Goal: Task Accomplishment & Management: Manage account settings

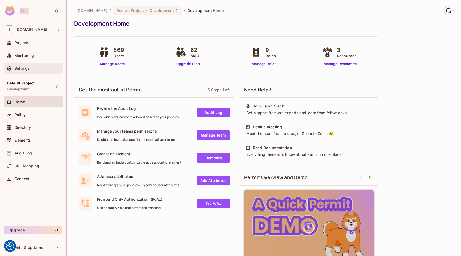
click at [31, 66] on div "Settings" at bounding box center [37, 68] width 46 height 4
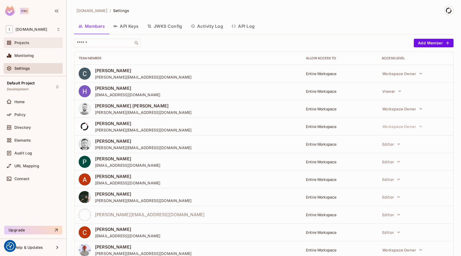
click at [35, 43] on div "Projects" at bounding box center [37, 43] width 46 height 4
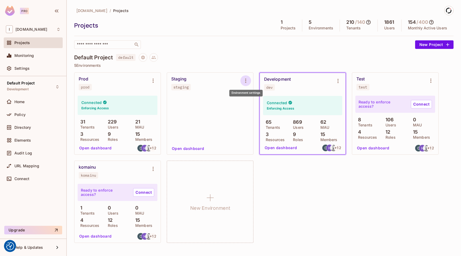
click at [247, 80] on icon "Environment settings" at bounding box center [246, 80] width 6 height 6
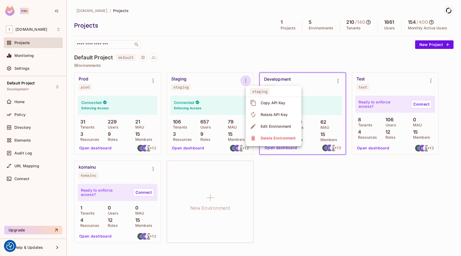
click at [208, 60] on div at bounding box center [230, 128] width 461 height 256
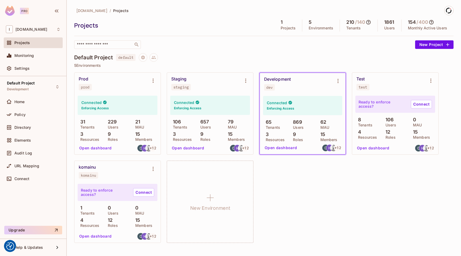
click at [147, 58] on button "Project settings" at bounding box center [143, 57] width 9 height 9
click at [227, 62] on div at bounding box center [230, 128] width 461 height 256
click at [247, 80] on icon "Environment settings" at bounding box center [246, 80] width 6 height 6
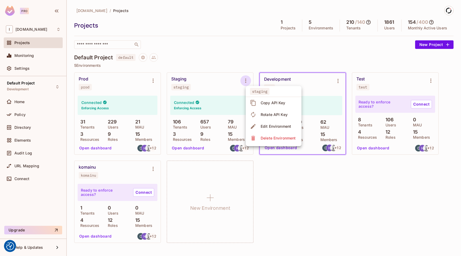
click at [265, 122] on span "Edit Environment" at bounding box center [276, 126] width 34 height 9
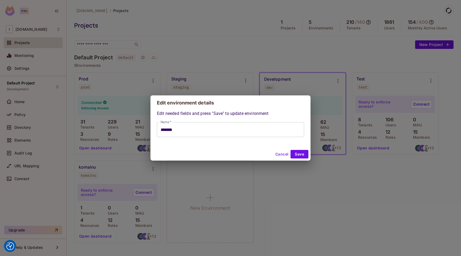
click at [279, 151] on button "Cancel" at bounding box center [281, 154] width 17 height 9
type input "*******"
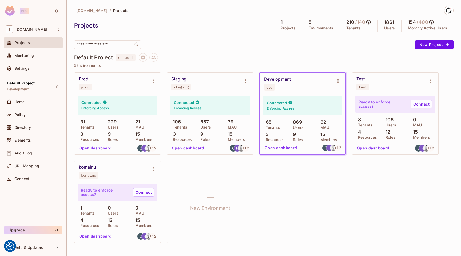
click at [324, 52] on div "iofinnet.com / Projects Projects 1 Projects 5 Environments 210 / 140 Tenants 18…" at bounding box center [263, 127] width 379 height 243
click at [334, 64] on p "5 Environments" at bounding box center [263, 65] width 379 height 4
click at [351, 53] on div "Default Project default" at bounding box center [263, 57] width 379 height 9
click at [26, 68] on span "Settings" at bounding box center [21, 68] width 15 height 4
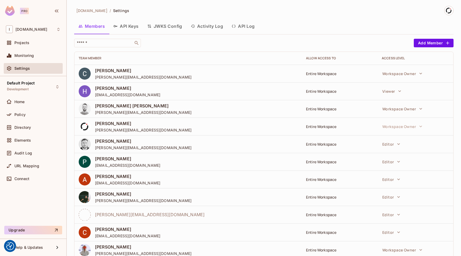
click at [133, 25] on button "API Keys" at bounding box center [126, 25] width 34 height 13
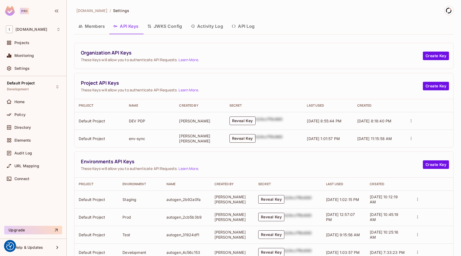
click at [249, 137] on button "Reveal Key" at bounding box center [243, 138] width 26 height 9
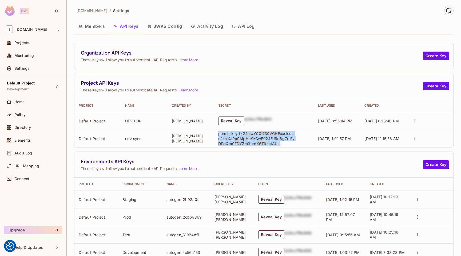
drag, startPoint x: 217, startPoint y: 132, endPoint x: 281, endPoint y: 145, distance: 65.3
click at [281, 145] on p "permit_key_tz24ajwY9Qj730VGHEoaolcqLe2lIrrXJPp9MpHbYzCwF024EJ8d6gZrsFyDPdQm9FDY…" at bounding box center [256, 138] width 77 height 15
click at [440, 84] on button "Create Key" at bounding box center [436, 86] width 26 height 9
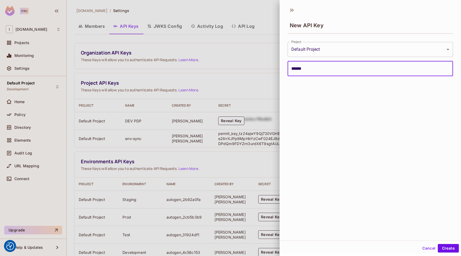
type input "*******"
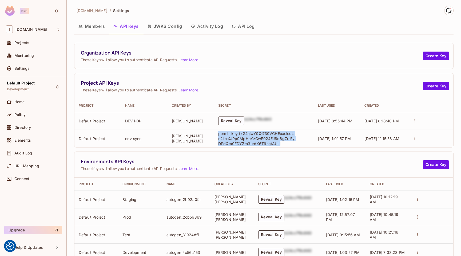
drag, startPoint x: 217, startPoint y: 133, endPoint x: 284, endPoint y: 146, distance: 68.6
click at [284, 146] on td "permit_key_tz24ajwY9Qj730VGHEoaolcqLe2lIrrXJPp9MpHbYzCwF024EJ8d6gZrsFyDPdQm9FDY…" at bounding box center [264, 138] width 100 height 18
copy p "permit_key_tz24ajwY9Qj730VGHEoaolcqLe2lIrrXJPp9MpHbYzCwF024EJ8d6gZrsFyDPdQm9FDY…"
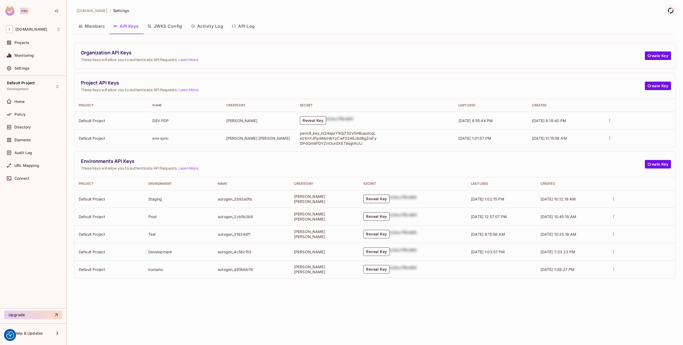
click at [383, 57] on span "These Keys will allow you to authenticate API Requests. Learn More ." at bounding box center [363, 59] width 564 height 5
click at [26, 116] on div "Policy" at bounding box center [37, 114] width 46 height 4
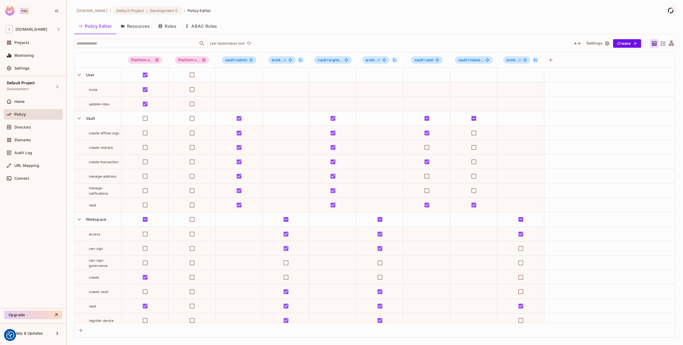
click at [132, 28] on button "Resources" at bounding box center [135, 25] width 38 height 13
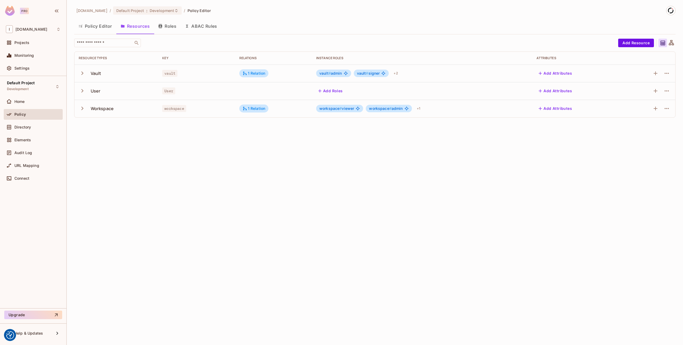
click at [261, 167] on div "iofinnet.com / Default Project : Development / Policy Editor Policy Editor Reso…" at bounding box center [375, 172] width 616 height 345
click at [261, 151] on div "iofinnet.com / Default Project : Development / Policy Editor Policy Editor Reso…" at bounding box center [375, 172] width 616 height 345
click at [82, 70] on icon "button" at bounding box center [82, 73] width 7 height 7
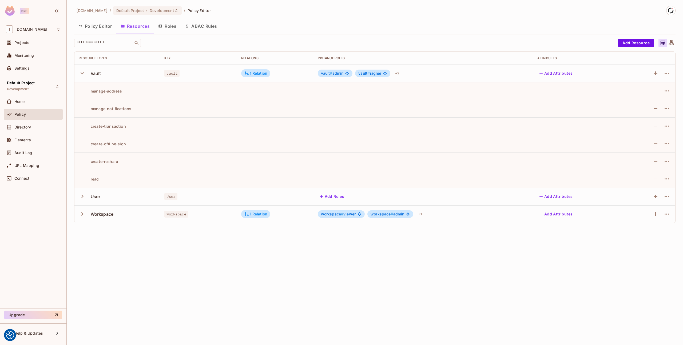
click at [173, 255] on div "iofinnet.com / Default Project : Development / Policy Editor Policy Editor Reso…" at bounding box center [375, 172] width 616 height 345
click at [84, 71] on icon "button" at bounding box center [82, 73] width 7 height 7
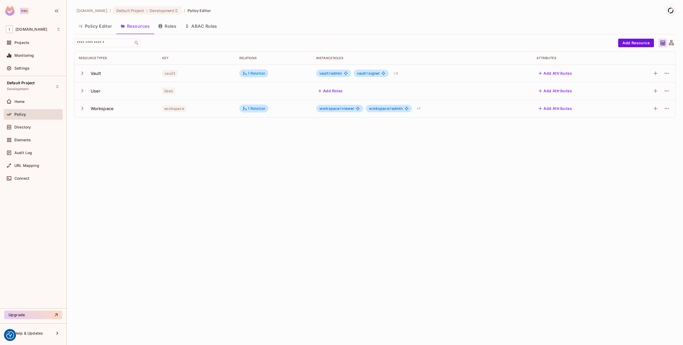
click at [134, 188] on div "iofinnet.com / Default Project : Development / Policy Editor Policy Editor Reso…" at bounding box center [375, 172] width 616 height 345
click at [14, 100] on div at bounding box center [10, 101] width 9 height 6
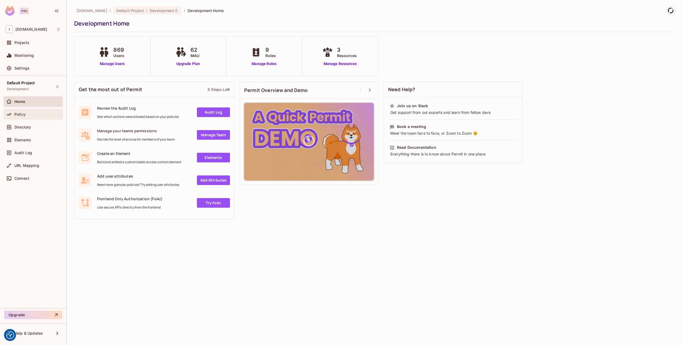
click at [21, 114] on span "Policy" at bounding box center [19, 114] width 11 height 4
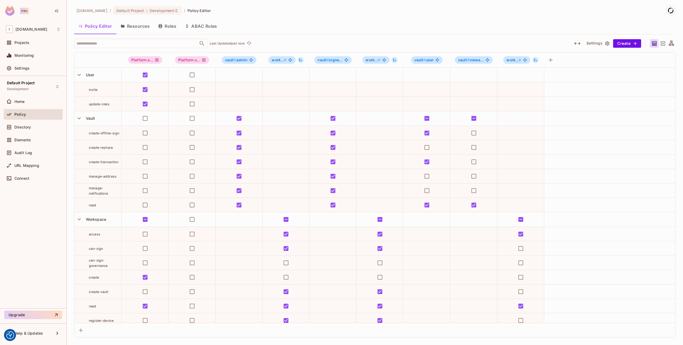
click at [284, 43] on div "​ Last Updated just now" at bounding box center [320, 43] width 492 height 9
click at [333, 44] on div "​ Last Updated just now" at bounding box center [320, 43] width 492 height 9
click at [300, 46] on div "​ Last Updated just now" at bounding box center [320, 43] width 492 height 9
click at [312, 46] on div "​ Last Updated just now" at bounding box center [320, 43] width 492 height 9
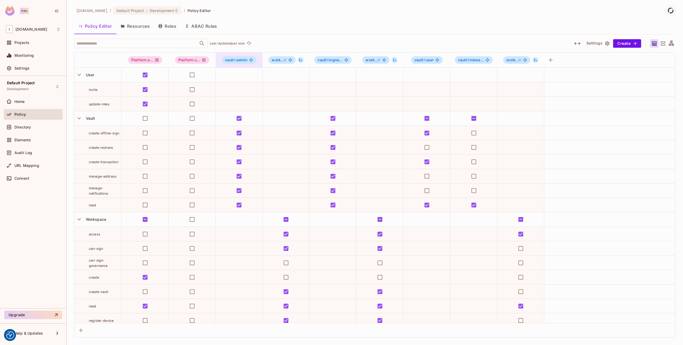
click at [239, 60] on span "vault # admin" at bounding box center [236, 60] width 23 height 4
click at [246, 106] on div "Edit Role" at bounding box center [239, 107] width 16 height 5
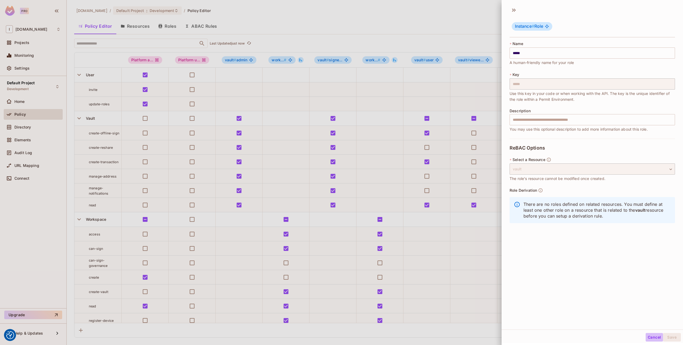
click at [461, 255] on button "Cancel" at bounding box center [654, 337] width 17 height 9
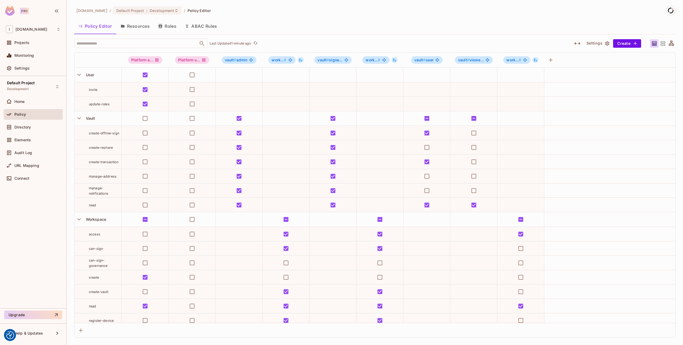
click at [148, 26] on button "Resources" at bounding box center [135, 25] width 38 height 13
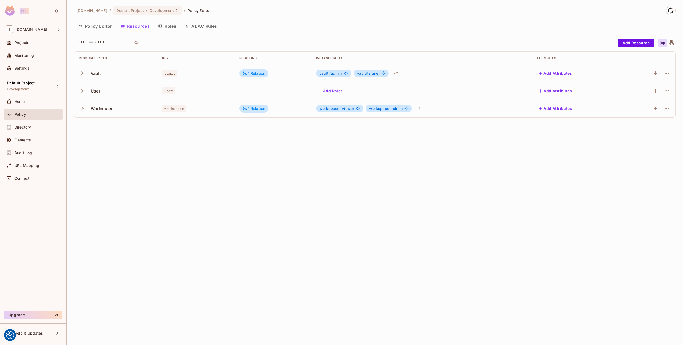
click at [82, 72] on icon "button" at bounding box center [82, 73] width 2 height 3
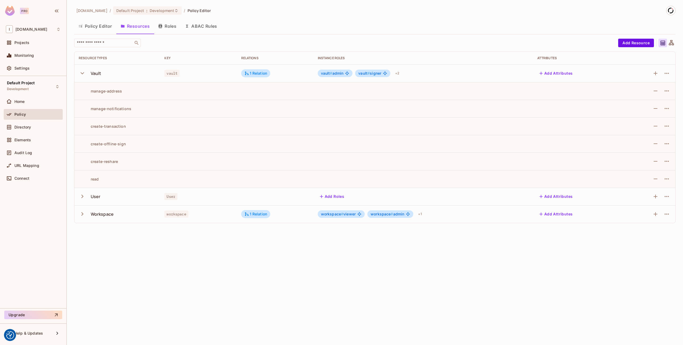
click at [323, 255] on div "iofinnet.com / Default Project : Development / Policy Editor Policy Editor Reso…" at bounding box center [375, 172] width 616 height 345
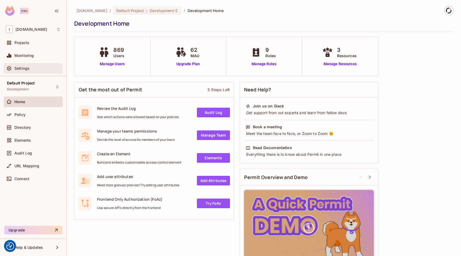
click at [35, 70] on div "Settings" at bounding box center [37, 68] width 46 height 4
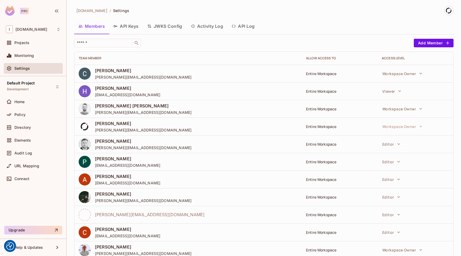
click at [132, 25] on button "API Keys" at bounding box center [126, 25] width 34 height 13
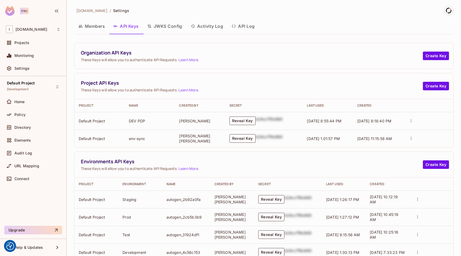
click at [93, 27] on button "Members" at bounding box center [91, 25] width 35 height 13
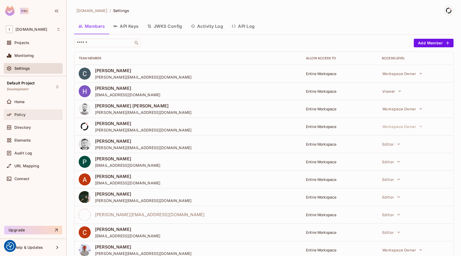
click at [31, 116] on div "Policy" at bounding box center [37, 114] width 46 height 4
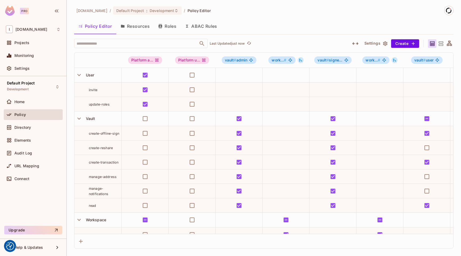
click at [145, 26] on button "Resources" at bounding box center [135, 25] width 38 height 13
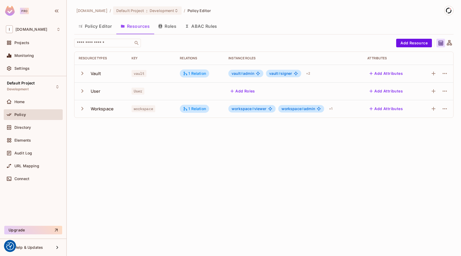
click at [97, 24] on button "Policy Editor" at bounding box center [95, 25] width 42 height 13
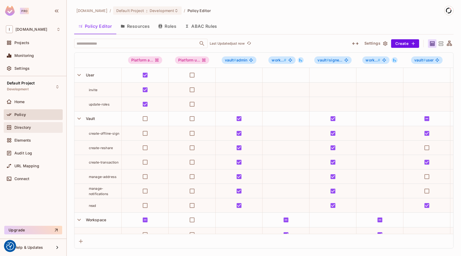
click at [29, 126] on span "Directory" at bounding box center [22, 127] width 17 height 4
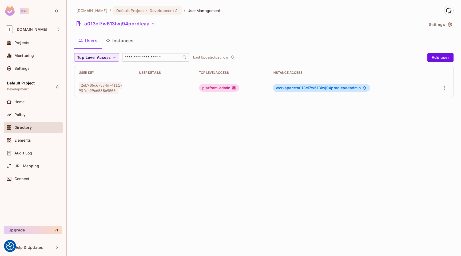
click at [137, 58] on input "text" at bounding box center [152, 57] width 56 height 5
click at [112, 26] on button "a013cl7w613lwj94pordleaa" at bounding box center [115, 23] width 83 height 9
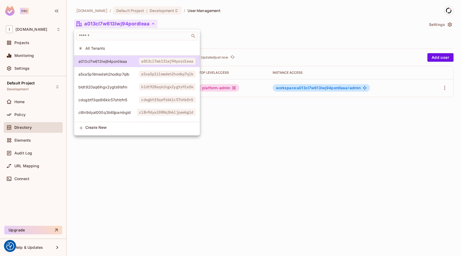
click at [106, 48] on span "All Tenants" at bounding box center [140, 48] width 110 height 5
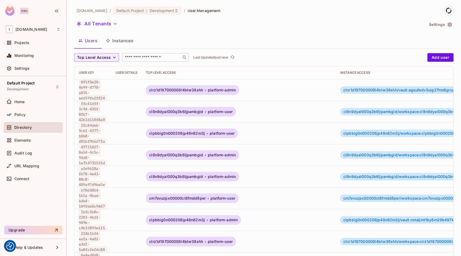
click at [151, 58] on input "text" at bounding box center [152, 57] width 56 height 5
paste input "**********"
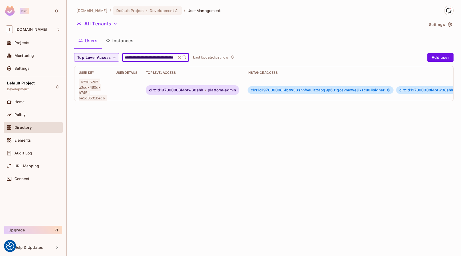
type input "**********"
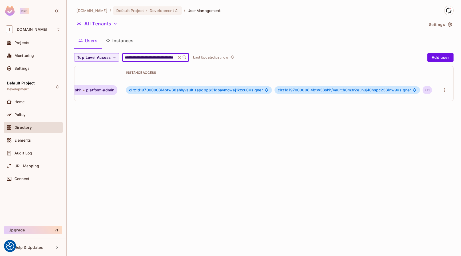
click at [423, 90] on div "+ 11" at bounding box center [427, 90] width 9 height 9
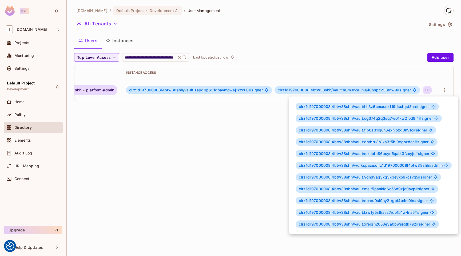
click at [406, 165] on span "clrz1d197000008l4btw38shh/workspace:clrz1d197000008l4btw38shh #" at bounding box center [365, 165] width 133 height 5
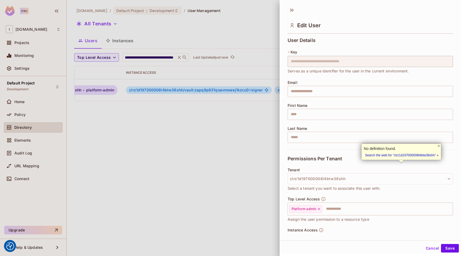
click at [432, 247] on button "Cancel" at bounding box center [432, 248] width 17 height 9
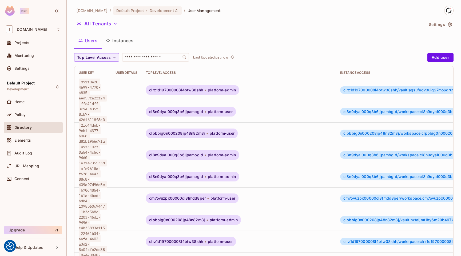
click at [288, 38] on div "Users Instances" at bounding box center [263, 40] width 379 height 13
click at [310, 35] on div "Users Instances" at bounding box center [263, 40] width 379 height 13
click at [251, 30] on div "iofinnet.com / Default Project : Development / User Management All Tenants Sett…" at bounding box center [263, 216] width 379 height 420
click at [127, 37] on button "Instances" at bounding box center [120, 40] width 36 height 13
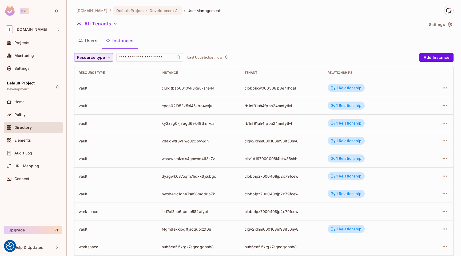
click at [97, 56] on span "Resource type" at bounding box center [91, 57] width 28 height 7
click at [92, 71] on span "Vault" at bounding box center [88, 69] width 20 height 5
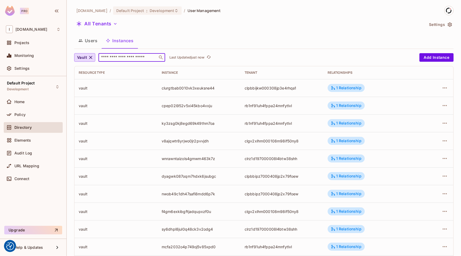
click at [146, 55] on input "text" at bounding box center [128, 57] width 56 height 5
paste input "**********"
type input "**********"
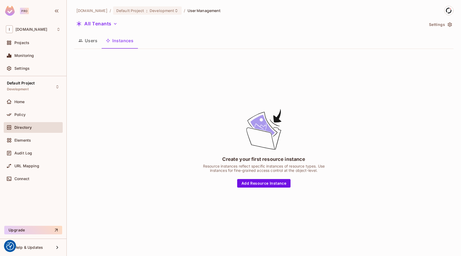
click at [385, 92] on div "Create your first resource instance Resource instances reflect specific instanc…" at bounding box center [263, 147] width 379 height 189
